Goal: Information Seeking & Learning: Learn about a topic

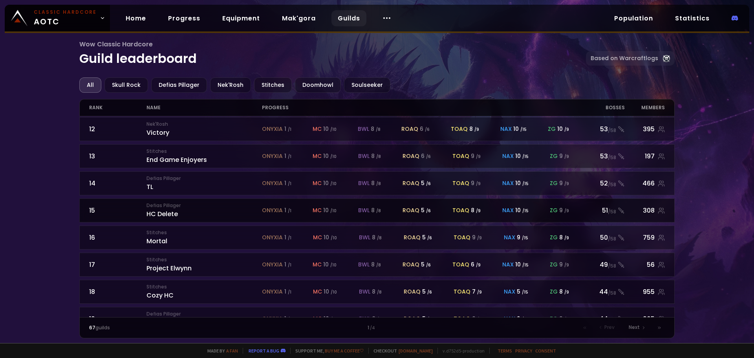
scroll to position [345, 0]
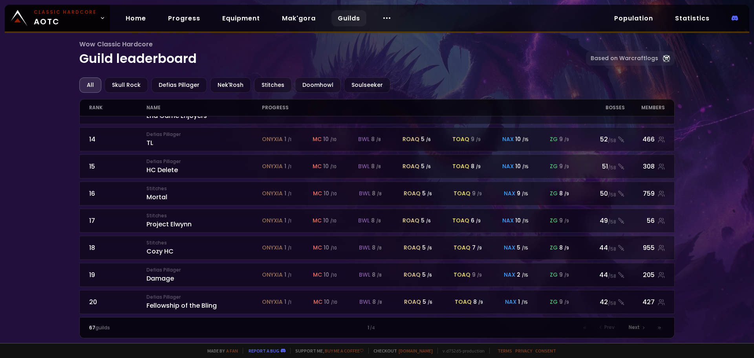
drag, startPoint x: 213, startPoint y: 331, endPoint x: 230, endPoint y: 323, distance: 19.0
click at [213, 276] on div "67 guilds" at bounding box center [161, 327] width 144 height 7
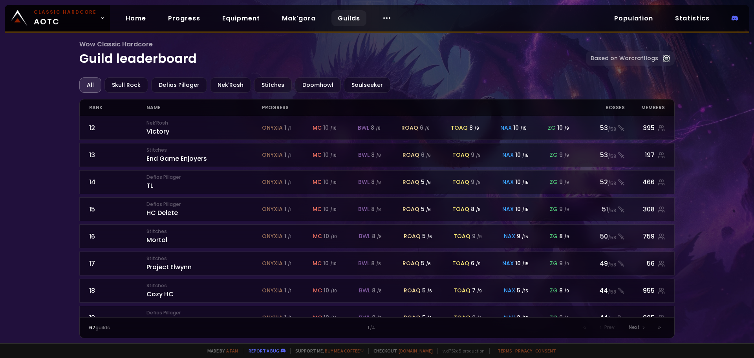
scroll to position [227, 0]
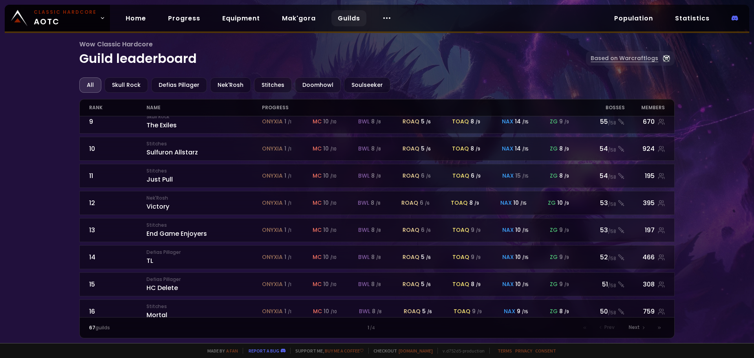
click at [457, 57] on link "Based on Warcraftlogs" at bounding box center [630, 58] width 89 height 15
click at [344, 17] on link "Guilds" at bounding box center [349, 18] width 35 height 16
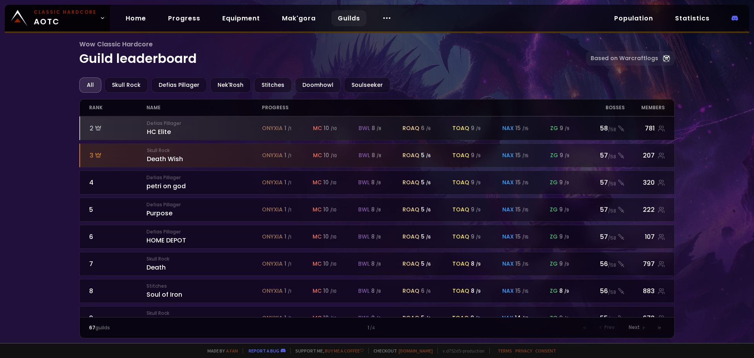
scroll to position [0, 0]
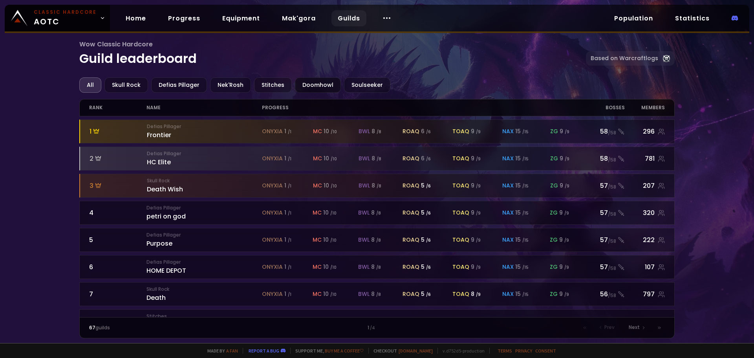
click at [315, 90] on div "Doomhowl" at bounding box center [318, 84] width 46 height 15
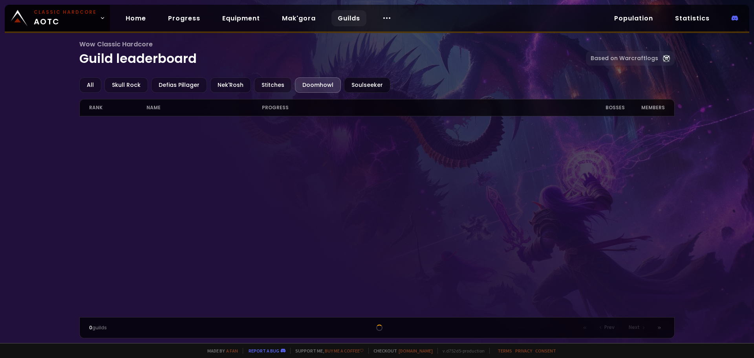
click at [357, 86] on div "Soulseeker" at bounding box center [367, 84] width 46 height 15
click at [273, 81] on div "Stitches" at bounding box center [273, 84] width 38 height 15
click at [167, 80] on div "Defias Pillager" at bounding box center [179, 84] width 56 height 15
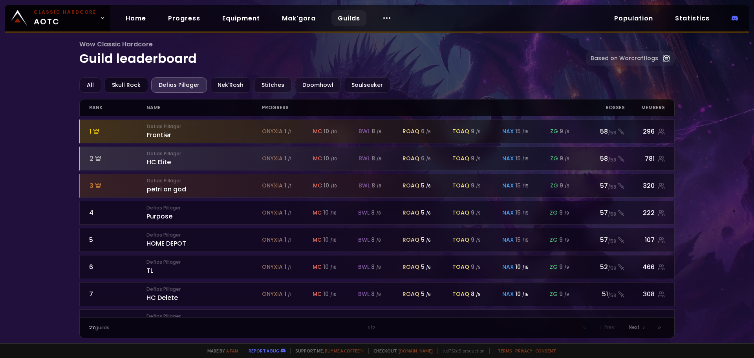
click at [132, 83] on div "Skull Rock" at bounding box center [127, 84] width 44 height 15
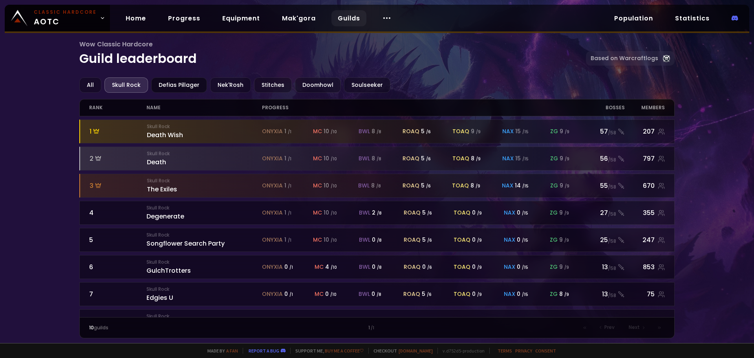
click at [183, 83] on div "Defias Pillager" at bounding box center [179, 84] width 56 height 15
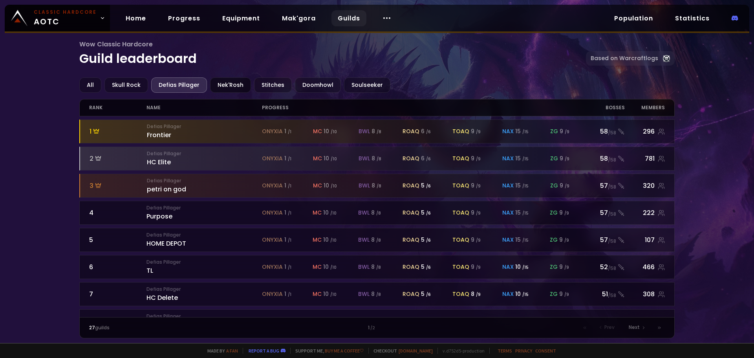
click at [213, 85] on div "Nek'Rosh" at bounding box center [230, 84] width 41 height 15
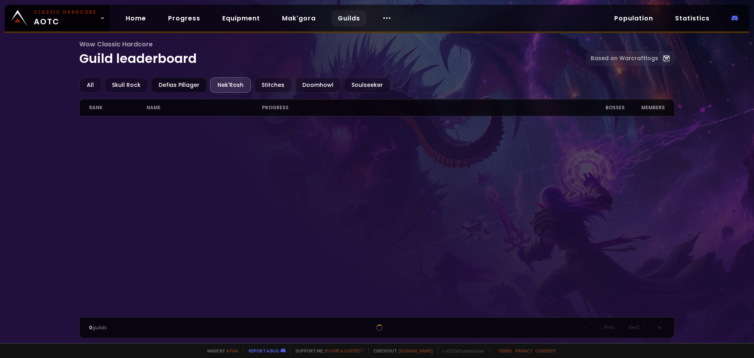
click at [191, 86] on div "Defias Pillager" at bounding box center [179, 84] width 56 height 15
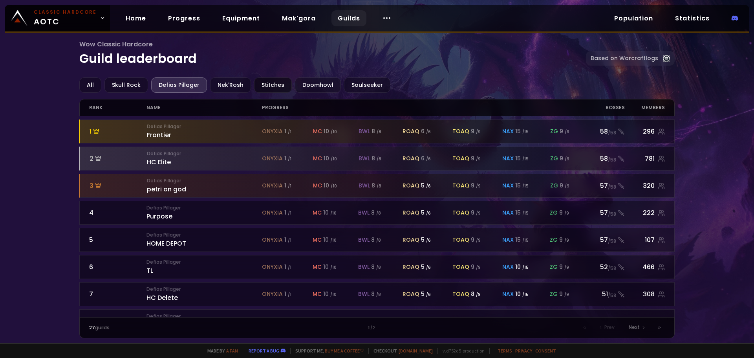
click at [263, 86] on div "Stitches" at bounding box center [273, 84] width 38 height 15
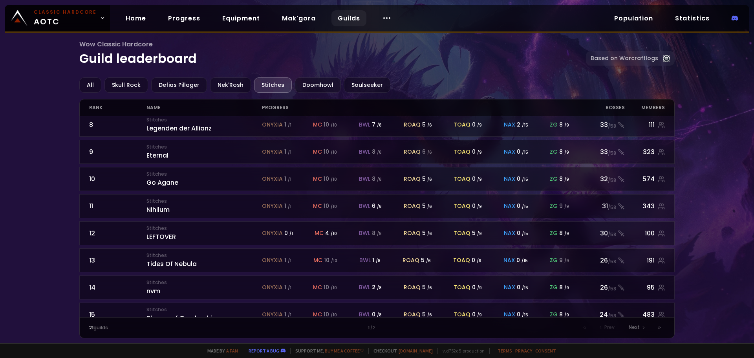
scroll to position [345, 0]
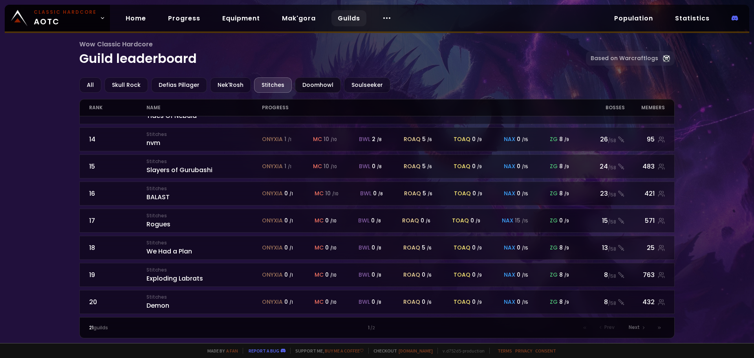
click at [309, 80] on div "Doomhowl" at bounding box center [318, 84] width 46 height 15
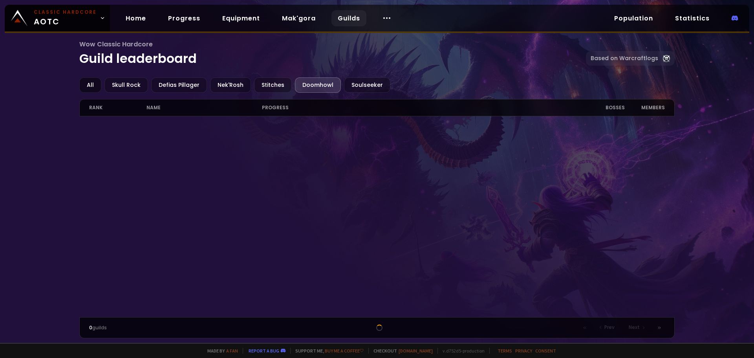
click at [83, 83] on div "All" at bounding box center [90, 84] width 22 height 15
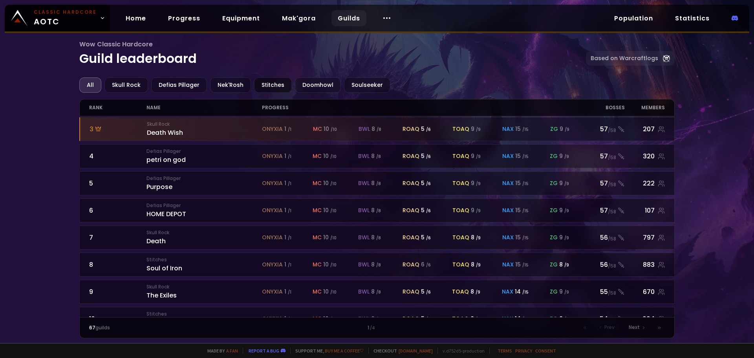
scroll to position [30, 0]
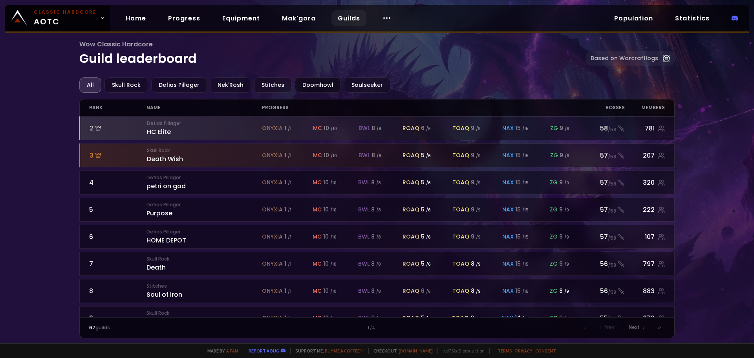
click at [312, 86] on div "Doomhowl" at bounding box center [318, 84] width 46 height 15
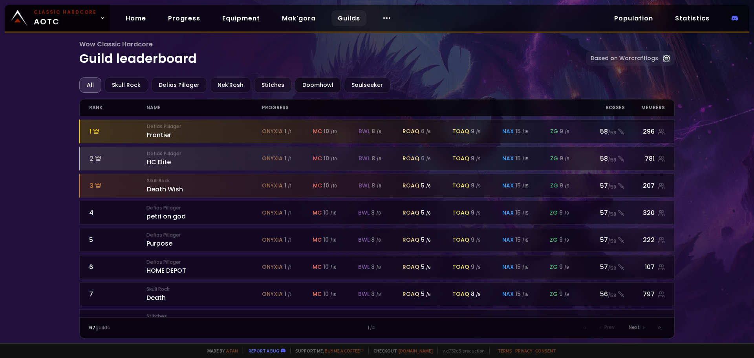
click at [304, 90] on div "Doomhowl" at bounding box center [318, 84] width 46 height 15
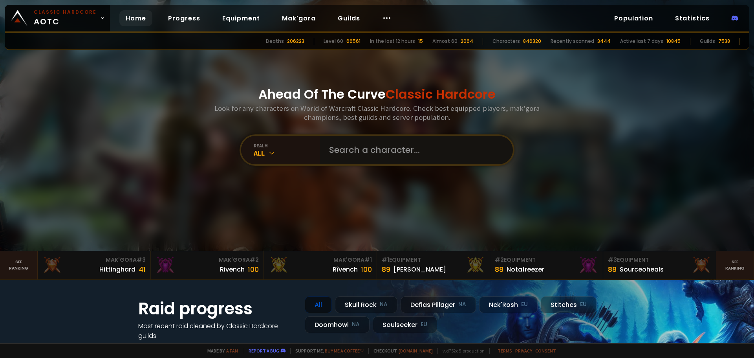
click at [397, 159] on input "text" at bounding box center [414, 150] width 179 height 28
click at [386, 157] on input "text" at bounding box center [414, 150] width 179 height 28
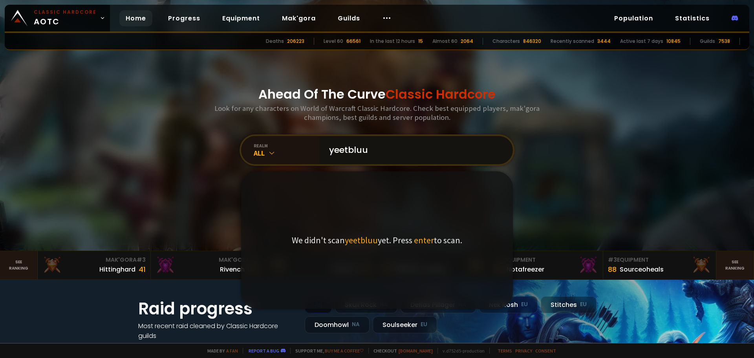
type input "yeetbluu"
click at [538, 172] on div "Ahead Of The Curve Classic Hardcore Look for any characters on World of Warcraf…" at bounding box center [377, 125] width 473 height 251
click at [561, 170] on div "Ahead Of The Curve Classic Hardcore Look for any characters on World of Warcraf…" at bounding box center [377, 125] width 473 height 251
click at [274, 90] on h1 "Ahead Of The Curve Classic Hardcore" at bounding box center [377, 94] width 237 height 19
click at [171, 11] on link "Progress" at bounding box center [184, 18] width 45 height 16
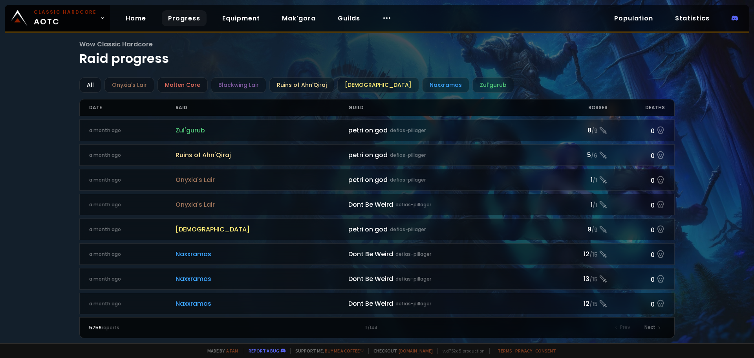
click at [143, 26] on div "Home Progress Equipment Mak'gora Guilds" at bounding box center [258, 19] width 297 height 26
click at [137, 20] on link "Home" at bounding box center [135, 18] width 33 height 16
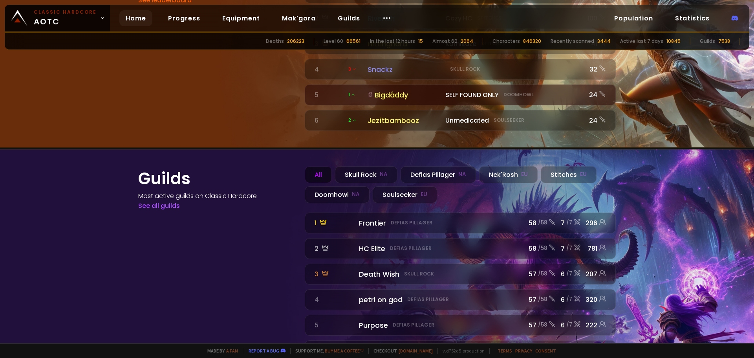
scroll to position [871, 0]
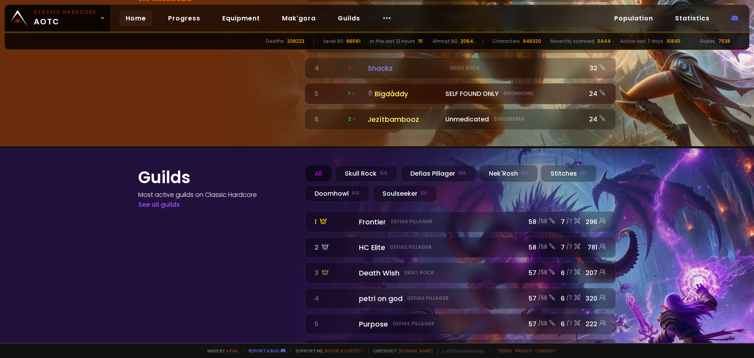
click at [323, 182] on div "All Skull Rock NA Defias Pillager NA Nek'Rosh EU Stitches EU Doomhowl NA Soulse…" at bounding box center [460, 262] width 311 height 195
click at [325, 185] on div "Doomhowl NA" at bounding box center [337, 193] width 65 height 17
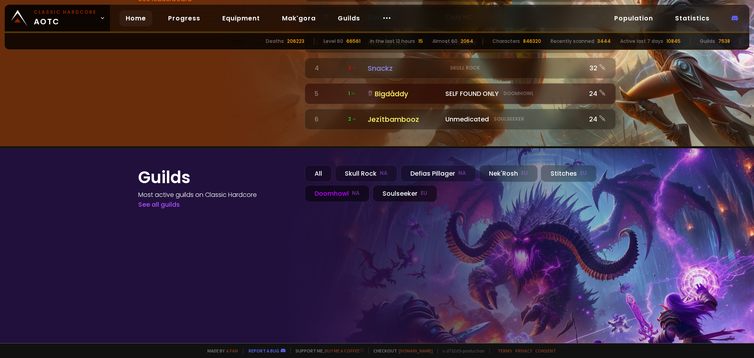
click at [379, 185] on div "Soulseeker EU" at bounding box center [405, 193] width 64 height 17
click at [431, 165] on div "Defias Pillager NA" at bounding box center [438, 173] width 75 height 17
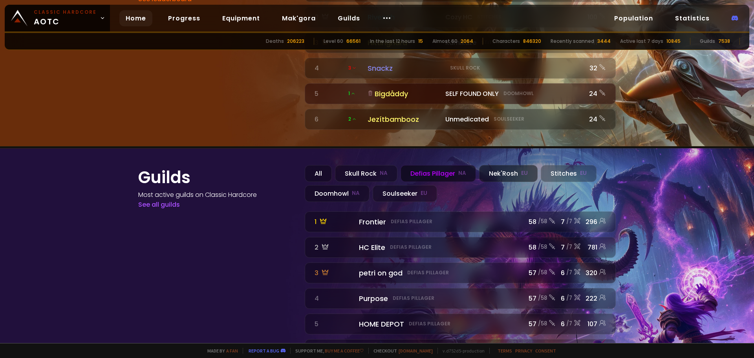
click at [479, 165] on div "Nek'Rosh EU" at bounding box center [508, 173] width 59 height 17
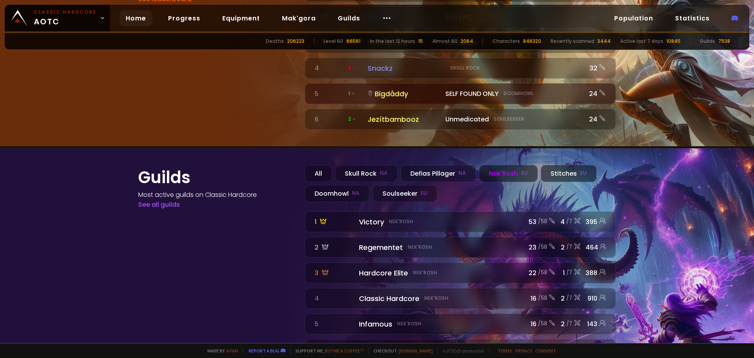
click at [543, 165] on div "Stitches EU" at bounding box center [569, 173] width 56 height 17
click at [376, 165] on div "Skull Rock NA" at bounding box center [366, 173] width 62 height 17
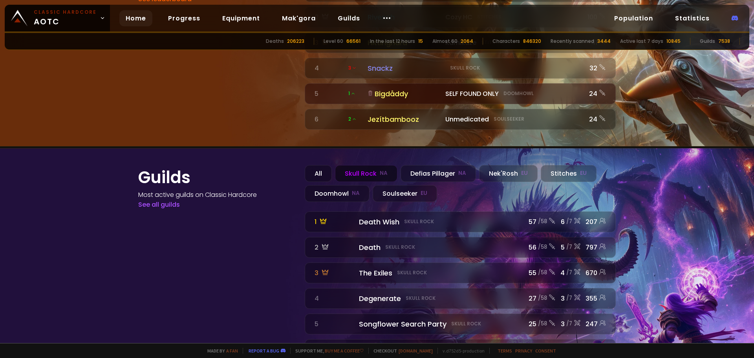
click at [351, 165] on div "Skull Rock NA" at bounding box center [366, 173] width 62 height 17
click at [345, 185] on div "Doomhowl NA" at bounding box center [337, 193] width 65 height 17
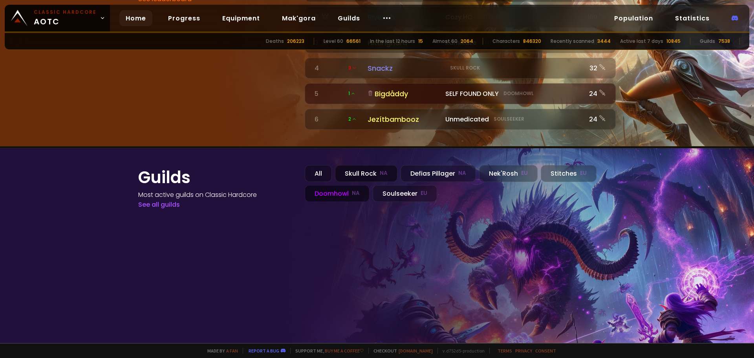
click at [385, 165] on div "Skull Rock NA" at bounding box center [366, 173] width 62 height 17
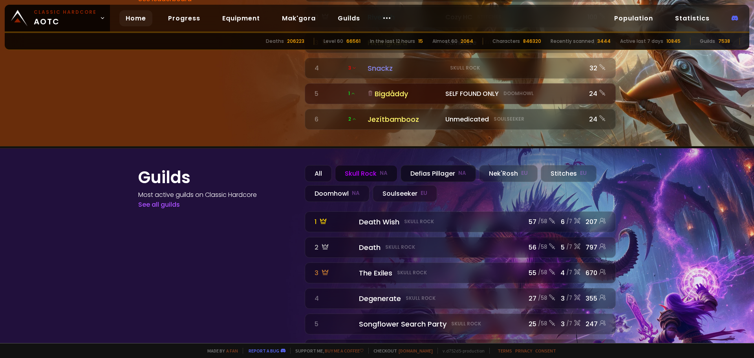
click at [419, 165] on div "Defias Pillager NA" at bounding box center [438, 173] width 75 height 17
click at [360, 165] on div "Skull Rock NA" at bounding box center [366, 173] width 62 height 17
click at [423, 165] on div "Defias Pillager NA" at bounding box center [438, 173] width 75 height 17
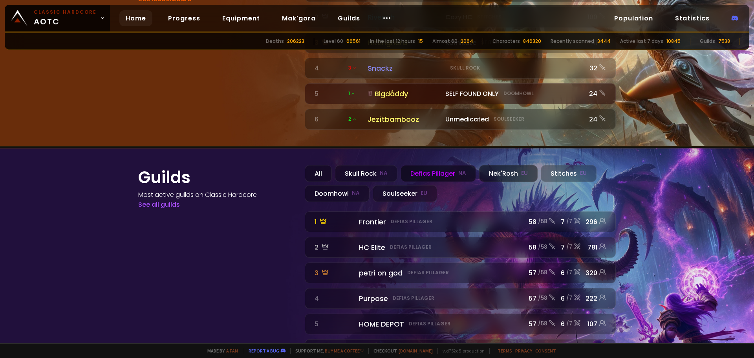
click at [496, 165] on div "Nek'Rosh EU" at bounding box center [508, 173] width 59 height 17
click at [448, 165] on div "Defias Pillager NA" at bounding box center [438, 173] width 75 height 17
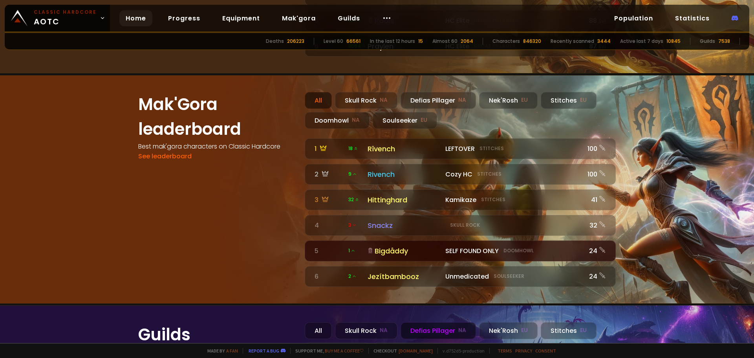
click at [400, 246] on div "Bigdåddy" at bounding box center [404, 251] width 73 height 11
